Goal: Navigation & Orientation: Find specific page/section

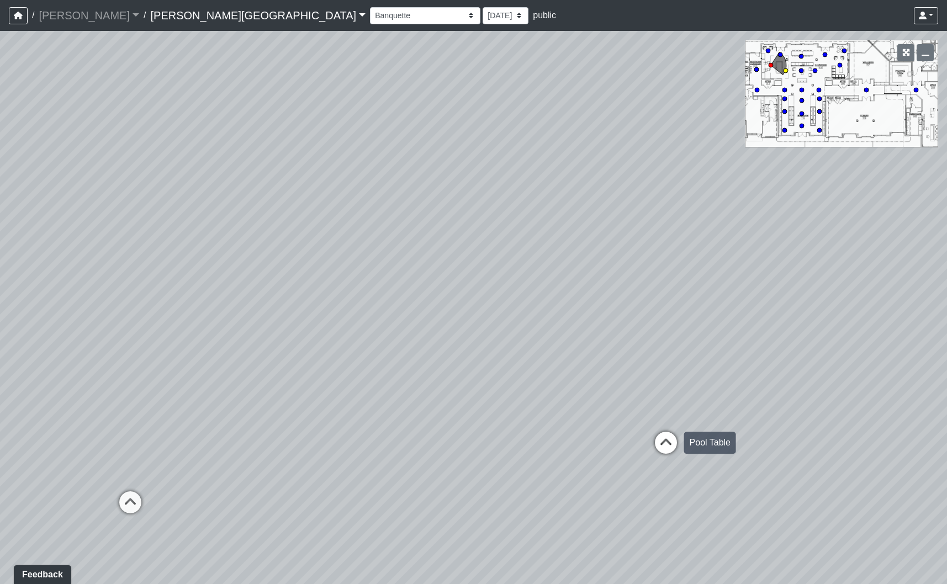
click at [660, 437] on icon at bounding box center [665, 448] width 33 height 33
click at [512, 394] on icon at bounding box center [515, 406] width 33 height 33
click at [517, 406] on icon at bounding box center [515, 416] width 33 height 33
drag, startPoint x: 409, startPoint y: 352, endPoint x: 426, endPoint y: 363, distance: 19.9
click at [426, 363] on div "Loading... Fitness Entry Loading... Mailroom - Sorting Counter Loading... Clubr…" at bounding box center [473, 307] width 947 height 553
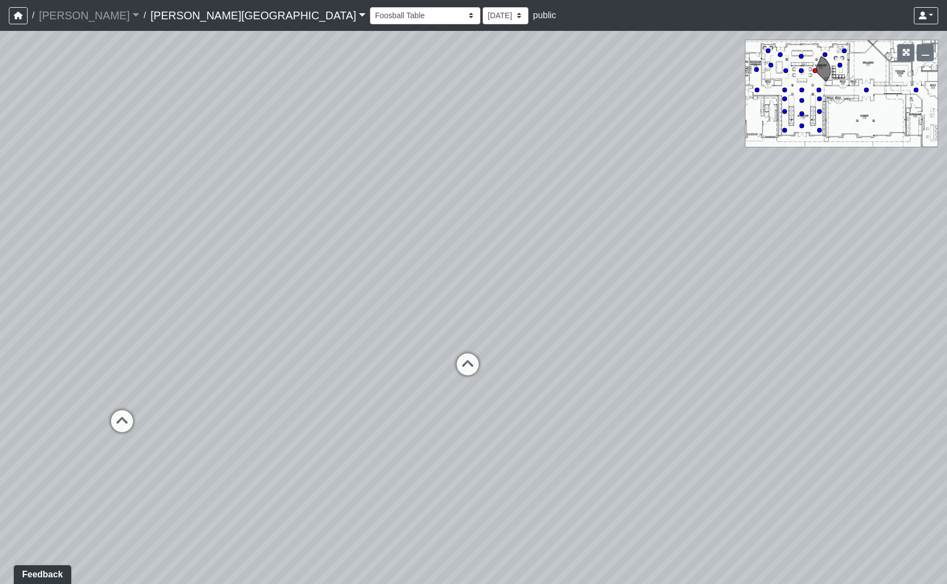
drag, startPoint x: 704, startPoint y: 385, endPoint x: 657, endPoint y: 344, distance: 62.6
click at [468, 368] on icon at bounding box center [467, 369] width 33 height 33
select select "uciQMo26oAy67KaqMrAwyE"
drag, startPoint x: 612, startPoint y: 458, endPoint x: 390, endPoint y: 404, distance: 229.0
click at [237, 435] on div "Loading... Fitness Entry Loading... Mailroom - Sorting Counter Loading... Clubr…" at bounding box center [473, 307] width 947 height 553
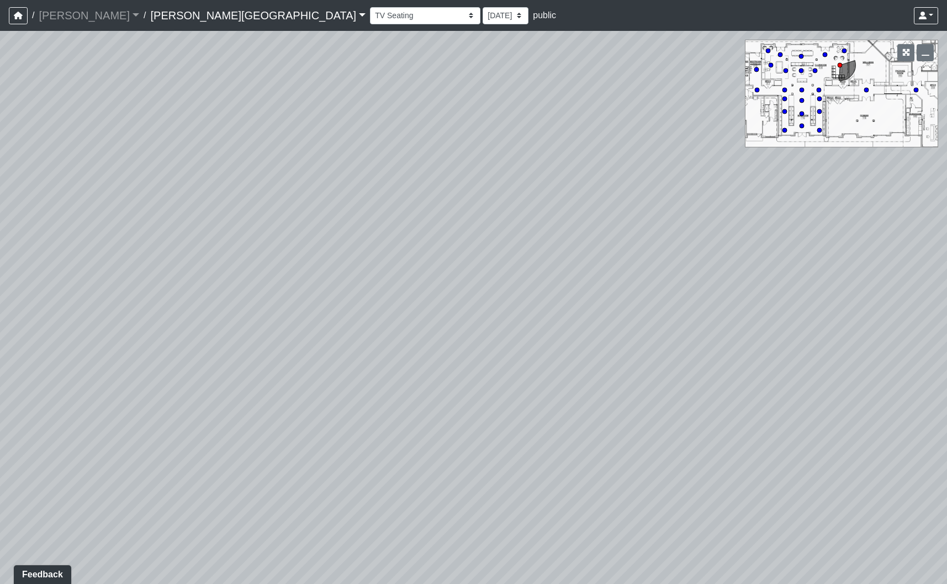
drag, startPoint x: 660, startPoint y: 377, endPoint x: 275, endPoint y: 405, distance: 386.3
click at [276, 404] on div "Loading... Fitness Entry Loading... Mailroom - Sorting Counter Loading... Clubr…" at bounding box center [473, 307] width 947 height 553
drag, startPoint x: 713, startPoint y: 390, endPoint x: 630, endPoint y: 411, distance: 85.4
click at [629, 413] on div "Loading... Fitness Entry Loading... Mailroom - Sorting Counter Loading... Clubr…" at bounding box center [473, 307] width 947 height 553
drag, startPoint x: 793, startPoint y: 328, endPoint x: 449, endPoint y: 345, distance: 343.8
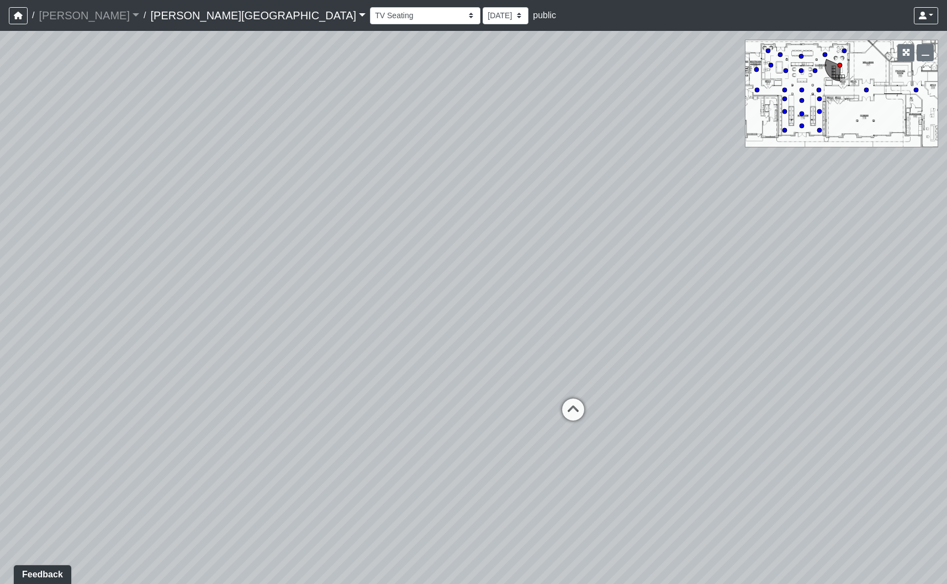
click at [449, 345] on div "Loading... Fitness Entry Loading... Mailroom - Sorting Counter Loading... Clubr…" at bounding box center [473, 307] width 947 height 553
drag, startPoint x: 631, startPoint y: 439, endPoint x: 248, endPoint y: 430, distance: 383.3
click at [248, 430] on div "Loading... Fitness Entry Loading... Mailroom - Sorting Counter Loading... Clubr…" at bounding box center [473, 307] width 947 height 553
drag, startPoint x: 644, startPoint y: 446, endPoint x: 1030, endPoint y: 470, distance: 386.1
click at [946, 470] on html "/ [PERSON_NAME] Loading... / [PERSON_NAME][GEOGRAPHIC_DATA] [PERSON_NAME][GEOGR…" at bounding box center [473, 292] width 947 height 584
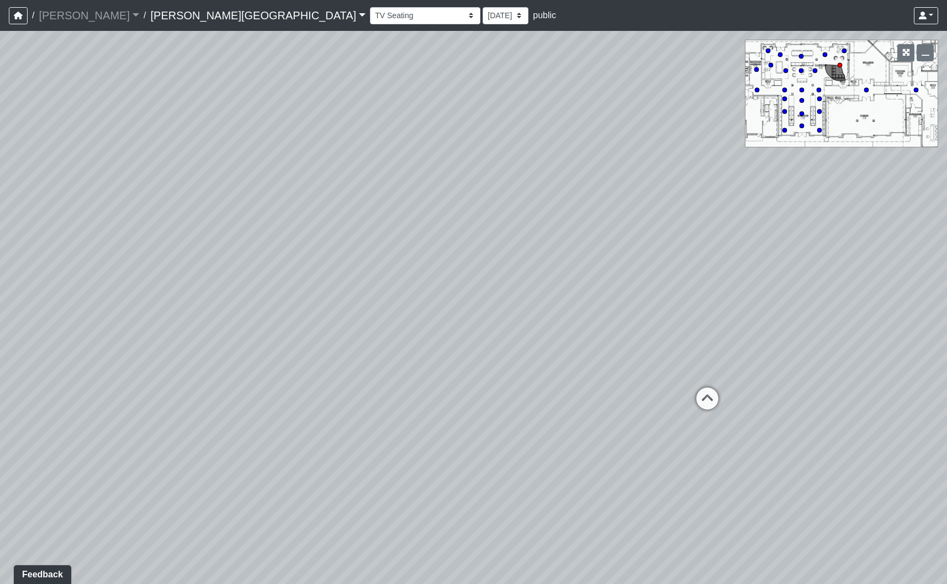
drag, startPoint x: 365, startPoint y: 315, endPoint x: 534, endPoint y: 275, distance: 173.5
click at [534, 275] on div "Loading... Fitness Entry Loading... Mailroom - Sorting Counter Loading... Clubr…" at bounding box center [473, 307] width 947 height 553
drag, startPoint x: 275, startPoint y: 377, endPoint x: 945, endPoint y: 310, distance: 672.9
click at [932, 310] on div "Loading... Fitness Entry Loading... Mailroom - Sorting Counter Loading... Clubr…" at bounding box center [473, 307] width 947 height 553
drag, startPoint x: 513, startPoint y: 345, endPoint x: 352, endPoint y: 395, distance: 169.2
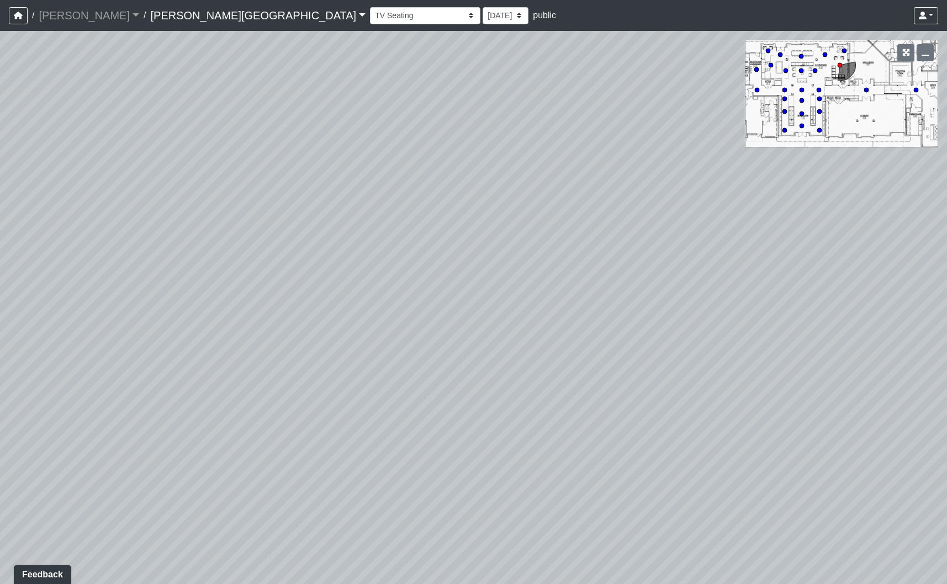
click at [146, 420] on div "Loading... Fitness Entry Loading... Mailroom - Sorting Counter Loading... Clubr…" at bounding box center [473, 307] width 947 height 553
drag, startPoint x: 803, startPoint y: 313, endPoint x: 465, endPoint y: 320, distance: 338.5
click at [465, 320] on div "Loading... Fitness Entry Loading... Mailroom - Sorting Counter Loading... Clubr…" at bounding box center [473, 307] width 947 height 553
